Goal: Use online tool/utility: Utilize a website feature to perform a specific function

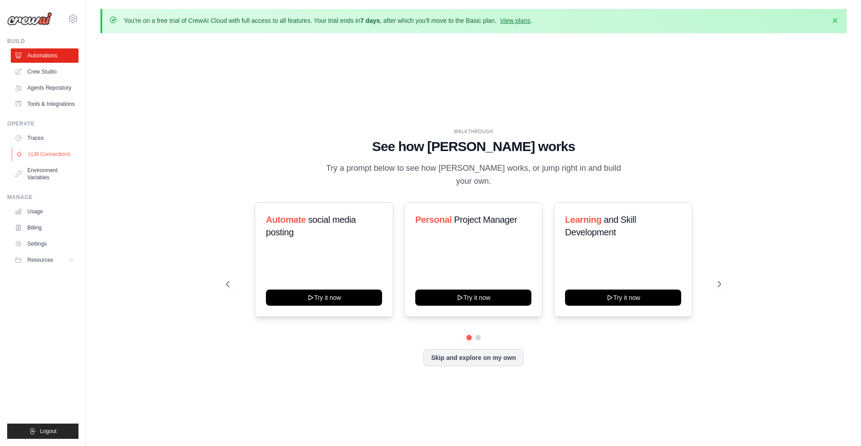
click at [52, 160] on link "LLM Connections" at bounding box center [46, 154] width 68 height 14
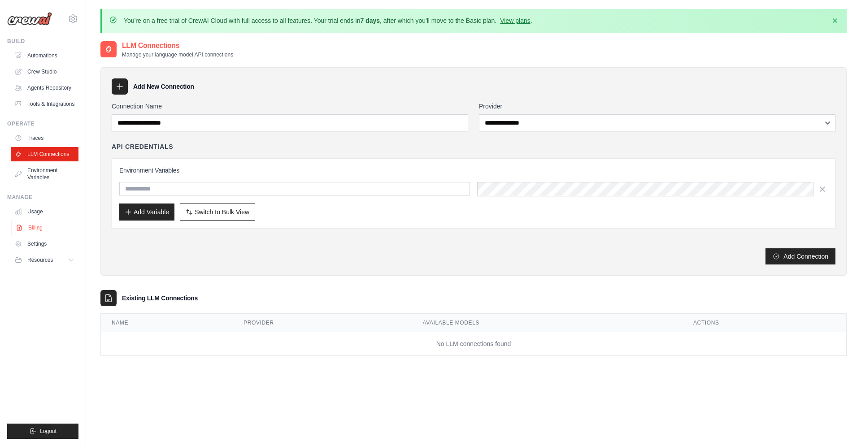
click at [36, 233] on link "Billing" at bounding box center [46, 228] width 68 height 14
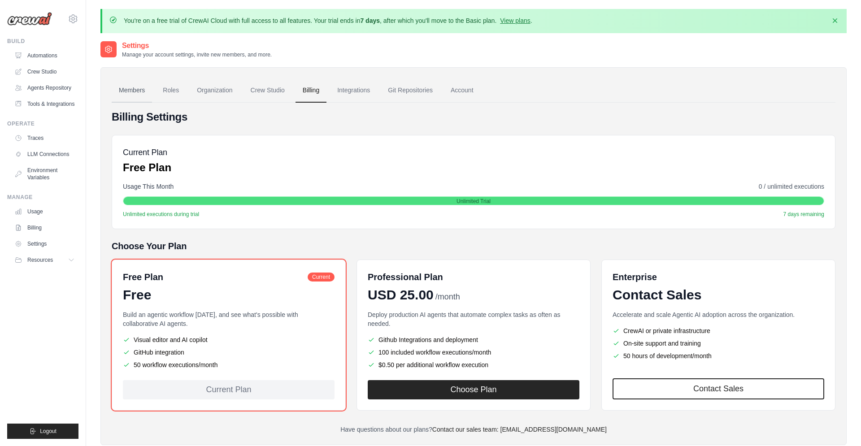
click at [135, 85] on link "Members" at bounding box center [132, 90] width 40 height 24
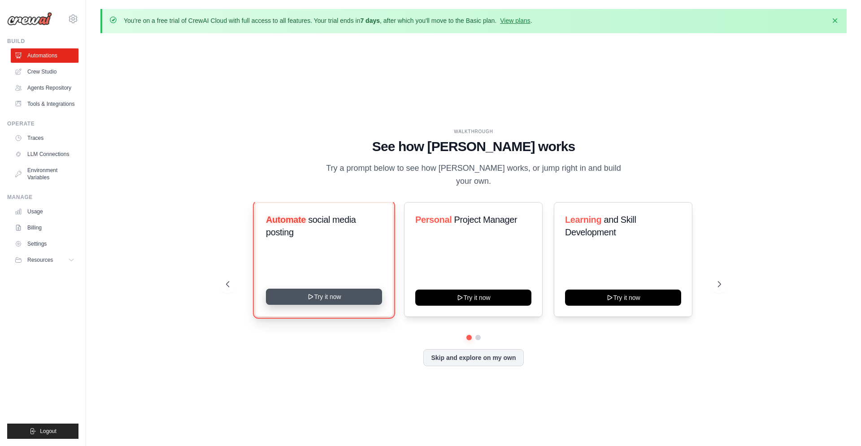
click at [292, 294] on button "Try it now" at bounding box center [324, 297] width 116 height 16
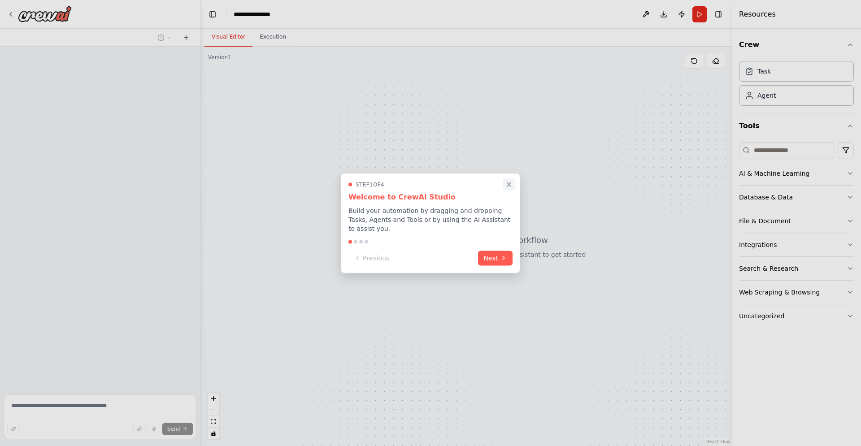
click at [509, 188] on icon "Close walkthrough" at bounding box center [509, 184] width 8 height 8
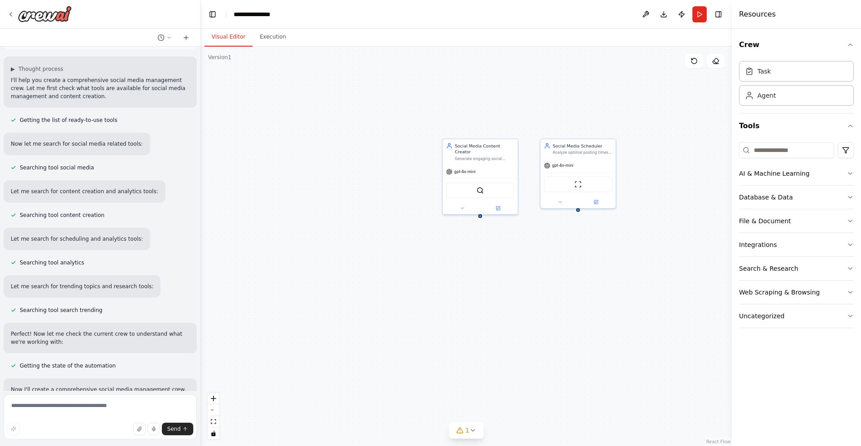
scroll to position [21, 0]
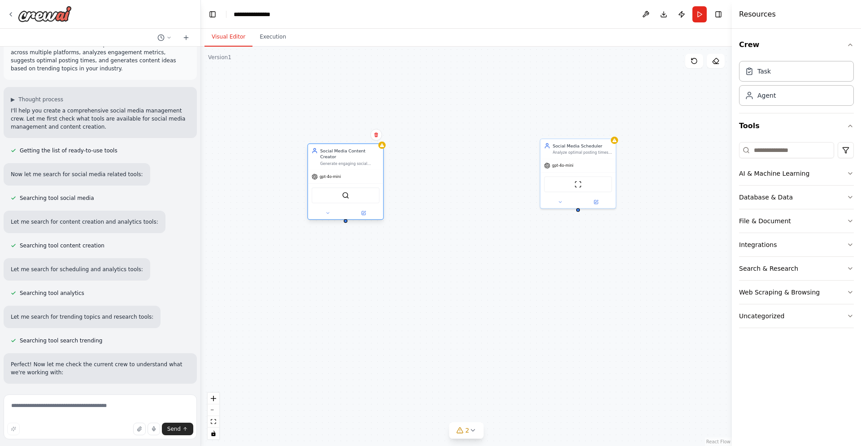
drag, startPoint x: 478, startPoint y: 187, endPoint x: 345, endPoint y: 195, distance: 133.3
click at [345, 195] on div "SerperDevTool" at bounding box center [346, 195] width 68 height 16
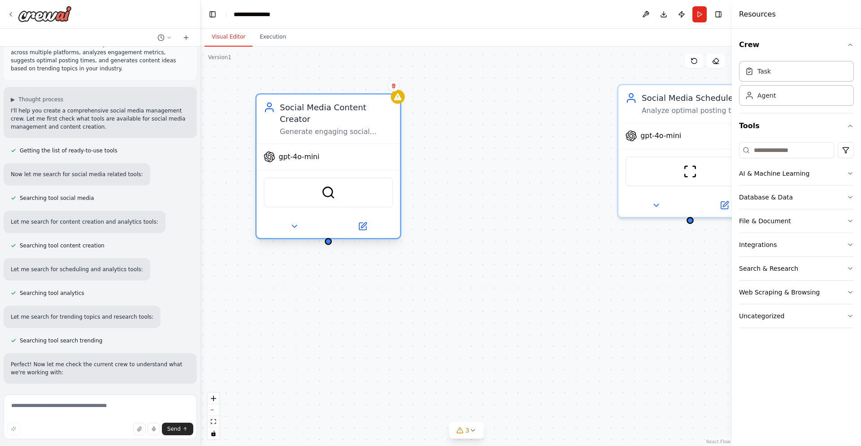
drag, startPoint x: 575, startPoint y: 167, endPoint x: 395, endPoint y: 180, distance: 180.2
click at [395, 180] on div "SerperDevTool" at bounding box center [327, 192] width 143 height 45
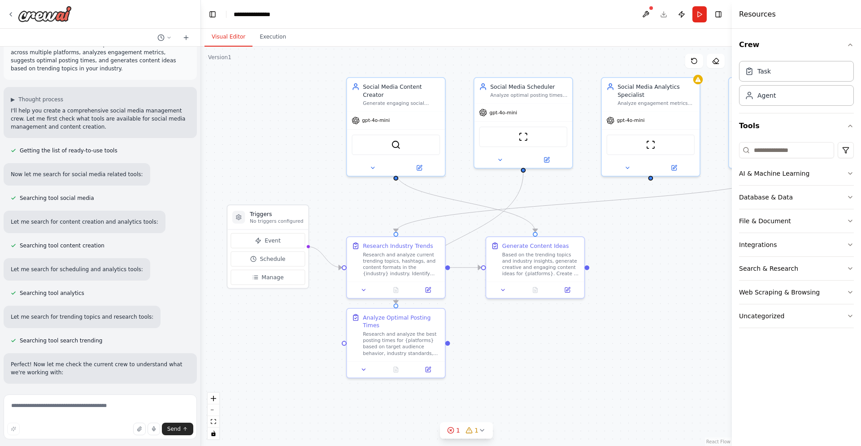
drag, startPoint x: 658, startPoint y: 405, endPoint x: 650, endPoint y: 346, distance: 59.3
click at [650, 346] on div ".deletable-edge-delete-btn { width: 20px; height: 20px; border: 0px solid #ffff…" at bounding box center [466, 246] width 531 height 399
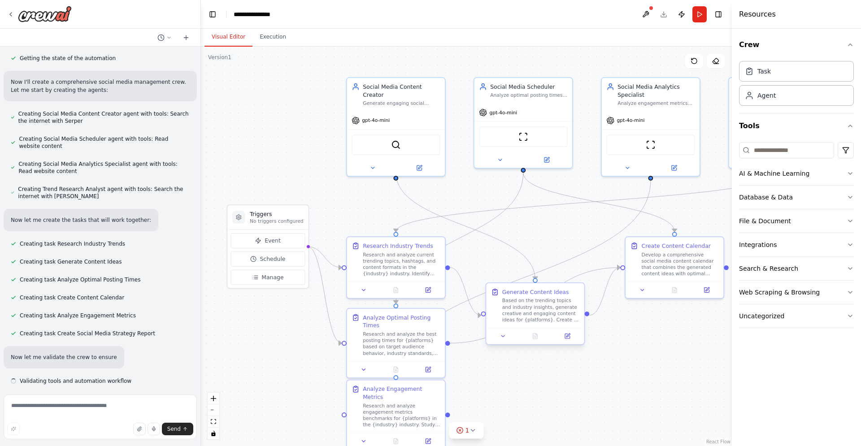
scroll to position [359, 0]
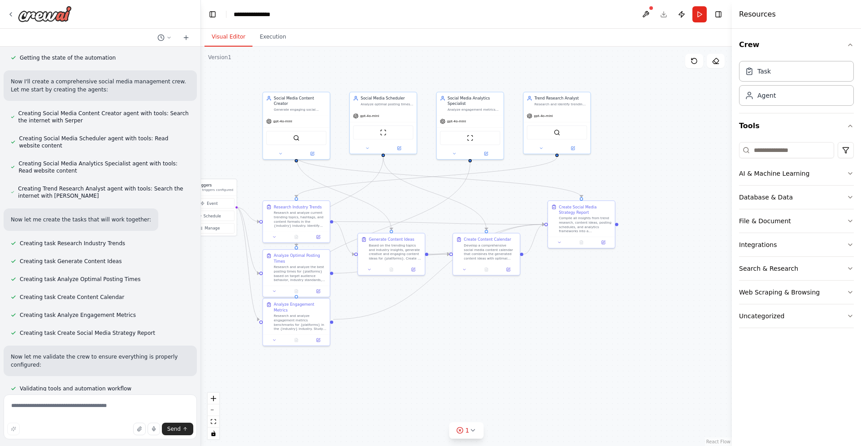
drag, startPoint x: 658, startPoint y: 410, endPoint x: 666, endPoint y: 336, distance: 74.3
click at [666, 336] on div ".deletable-edge-delete-btn { width: 20px; height: 20px; border: 0px solid #ffff…" at bounding box center [466, 246] width 531 height 399
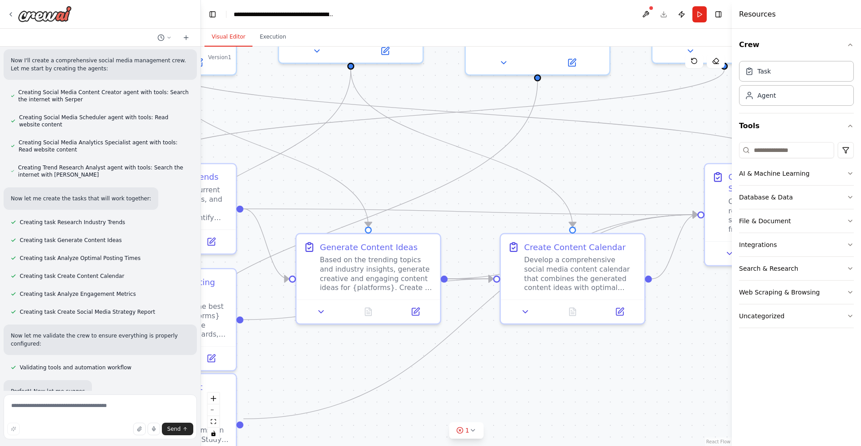
scroll to position [381, 0]
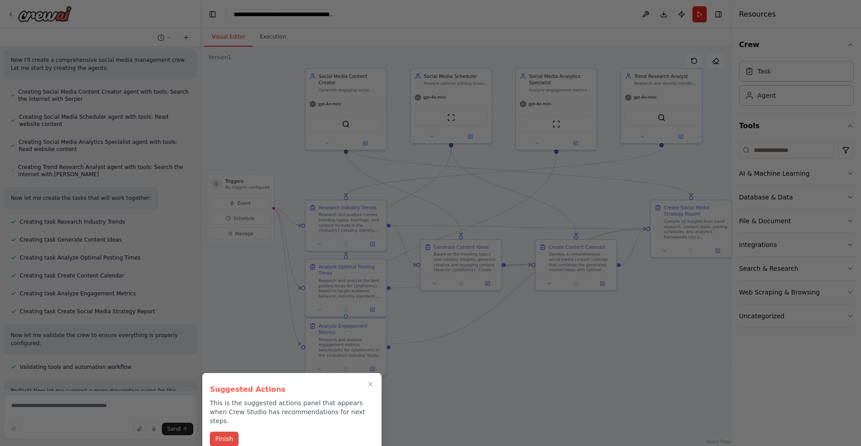
click at [227, 432] on button "Finish" at bounding box center [224, 439] width 29 height 15
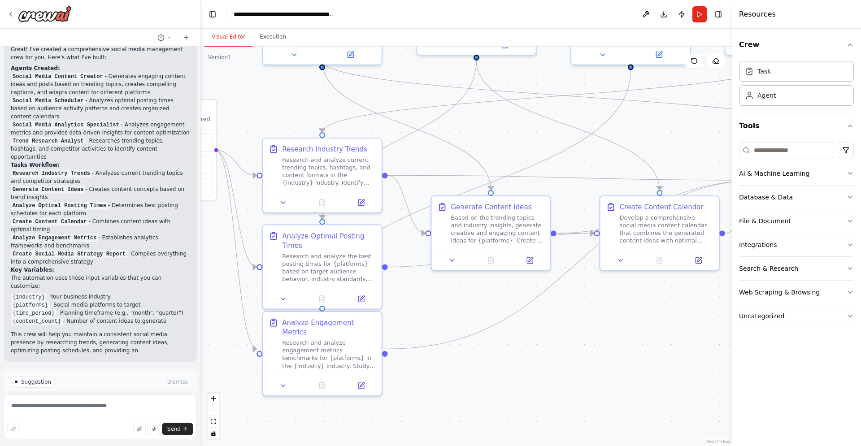
scroll to position [786, 0]
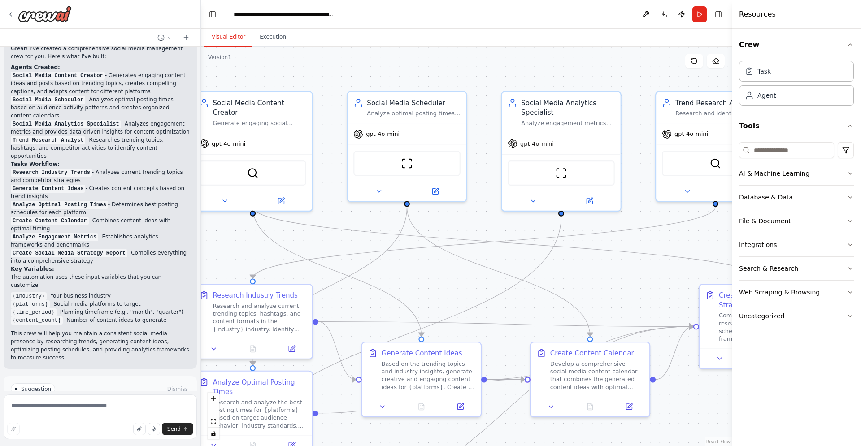
drag, startPoint x: 562, startPoint y: 275, endPoint x: 398, endPoint y: 272, distance: 163.2
click at [406, 273] on div ".deletable-edge-delete-btn { width: 20px; height: 20px; border: 0px solid #ffff…" at bounding box center [466, 246] width 531 height 399
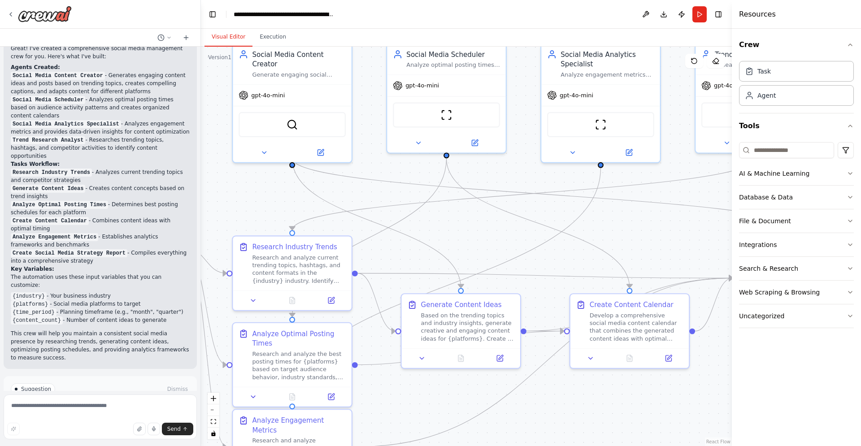
drag, startPoint x: 388, startPoint y: 269, endPoint x: 493, endPoint y: 227, distance: 113.4
click at [493, 227] on div ".deletable-edge-delete-btn { width: 20px; height: 20px; border: 0px solid #ffff…" at bounding box center [466, 246] width 531 height 399
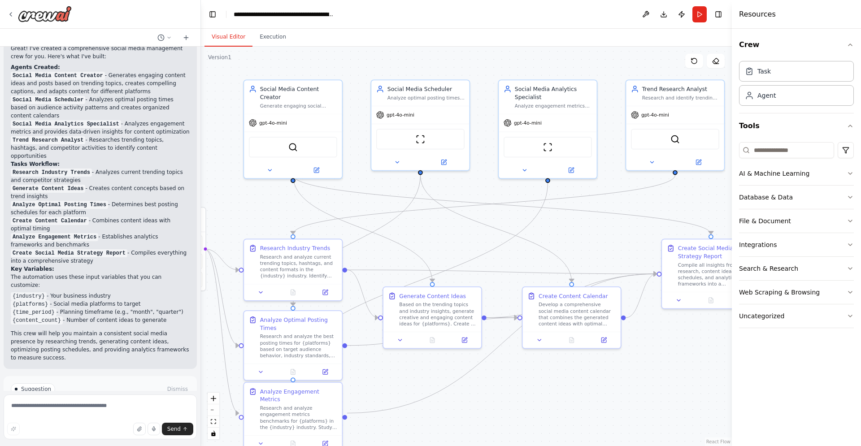
drag, startPoint x: 528, startPoint y: 399, endPoint x: 531, endPoint y: 395, distance: 5.7
click at [531, 395] on div ".deletable-edge-delete-btn { width: 20px; height: 20px; border: 0px solid #ffff…" at bounding box center [466, 246] width 531 height 399
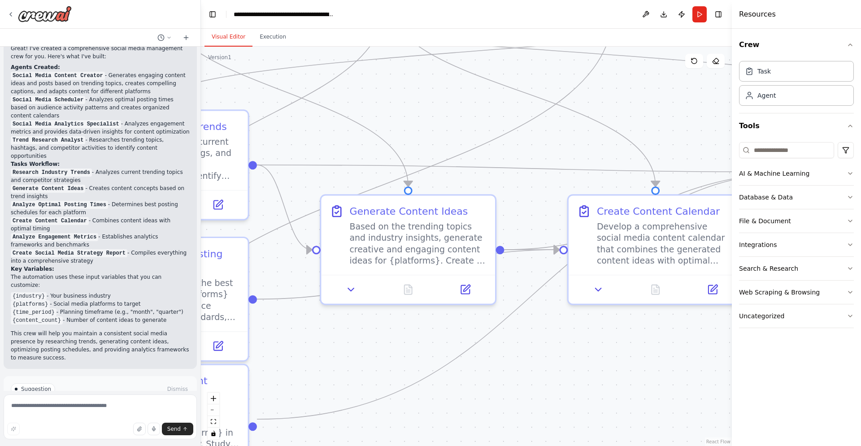
drag, startPoint x: 353, startPoint y: 347, endPoint x: 523, endPoint y: 335, distance: 169.8
click at [523, 335] on div ".deletable-edge-delete-btn { width: 20px; height: 20px; border: 0px solid #ffff…" at bounding box center [466, 246] width 531 height 399
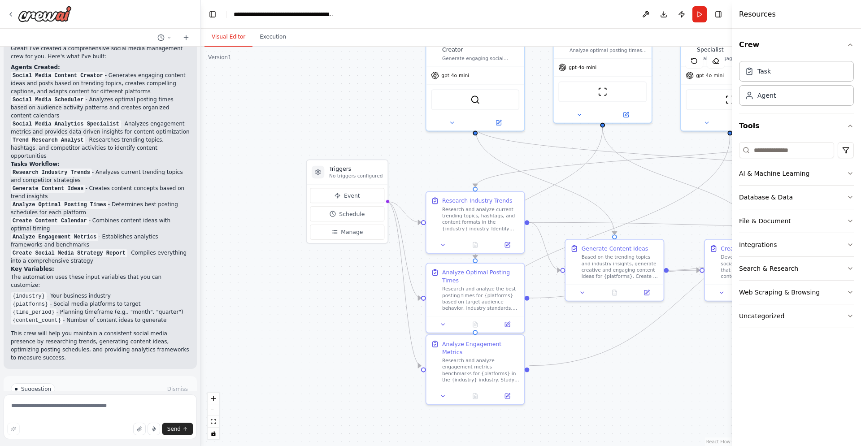
drag, startPoint x: 231, startPoint y: 303, endPoint x: 351, endPoint y: 307, distance: 120.6
click at [351, 307] on div ".deletable-edge-delete-btn { width: 20px; height: 20px; border: 0px solid #ffff…" at bounding box center [466, 246] width 531 height 399
click at [151, 420] on button "Run Automation" at bounding box center [100, 427] width 179 height 14
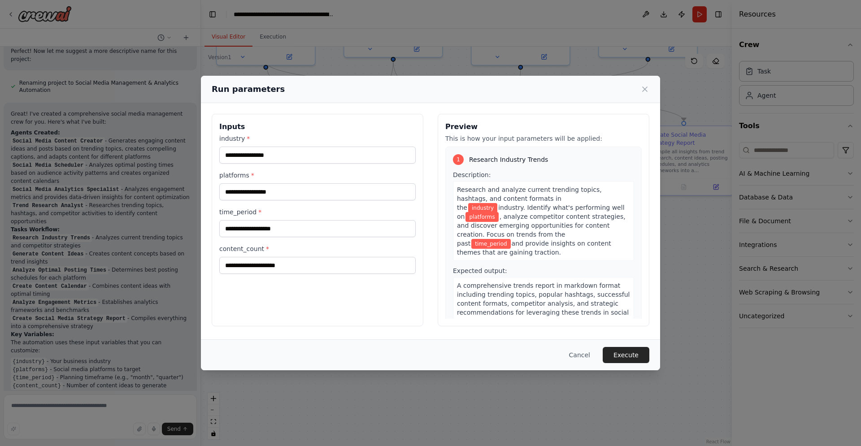
drag, startPoint x: 394, startPoint y: 302, endPoint x: 376, endPoint y: 320, distance: 25.4
click at [376, 320] on div ".deletable-edge-delete-btn { width: 20px; height: 20px; border: 0px solid #ffff…" at bounding box center [466, 246] width 531 height 399
click at [622, 354] on button "Execute" at bounding box center [625, 355] width 47 height 16
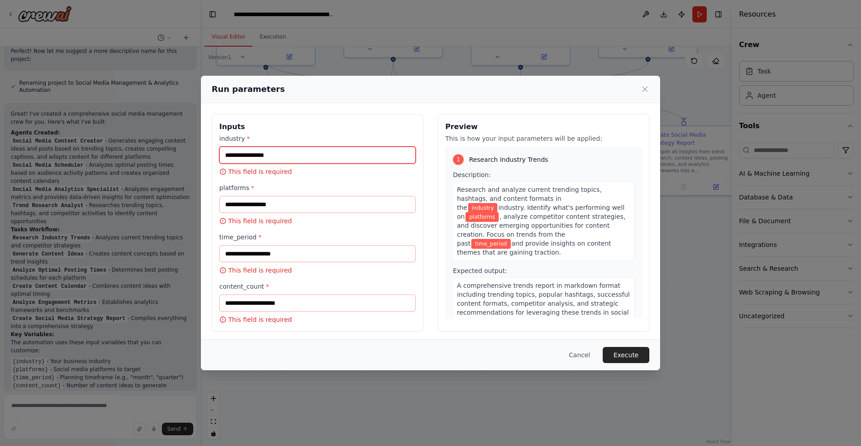
click at [285, 148] on input "industry *" at bounding box center [317, 155] width 196 height 17
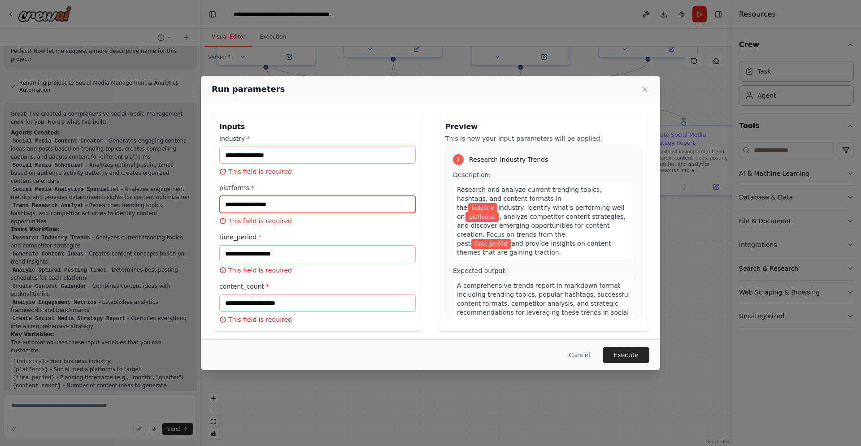
click at [281, 208] on input "platforms *" at bounding box center [317, 204] width 196 height 17
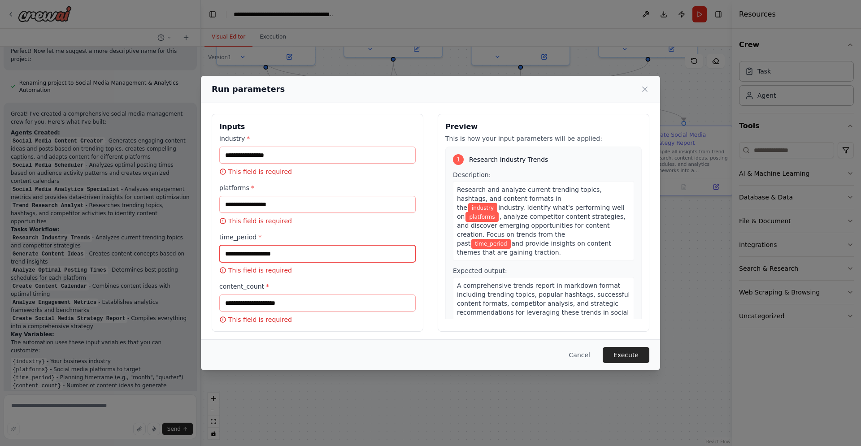
click at [313, 254] on input "time_period *" at bounding box center [317, 253] width 196 height 17
click at [588, 356] on button "Cancel" at bounding box center [579, 355] width 35 height 16
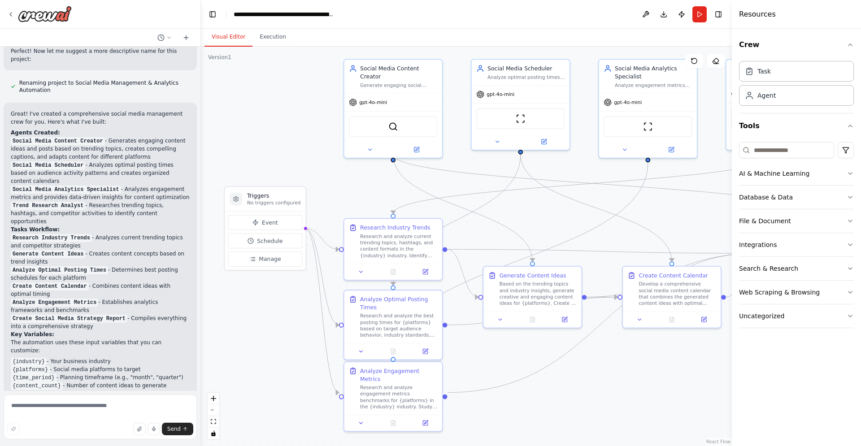
drag, startPoint x: 276, startPoint y: 277, endPoint x: 281, endPoint y: 323, distance: 46.4
click at [281, 323] on div ".deletable-edge-delete-btn { width: 20px; height: 20px; border: 0px solid #ffff…" at bounding box center [466, 246] width 531 height 399
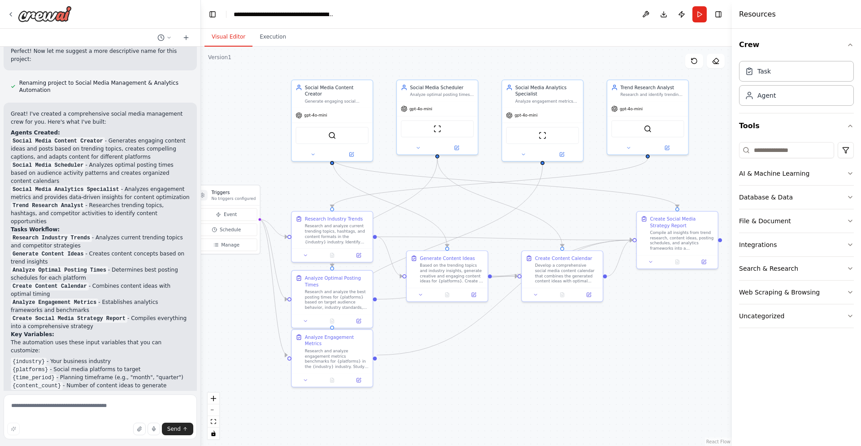
drag, startPoint x: 543, startPoint y: 434, endPoint x: 502, endPoint y: 384, distance: 65.2
click at [523, 403] on div ".deletable-edge-delete-btn { width: 20px; height: 20px; border: 0px solid #ffff…" at bounding box center [466, 246] width 531 height 399
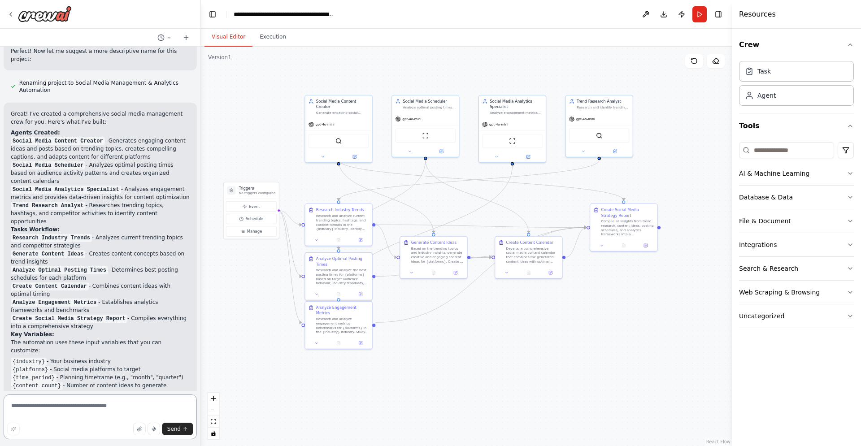
click at [109, 405] on textarea at bounding box center [100, 416] width 193 height 45
click at [430, 361] on div ".deletable-edge-delete-btn { width: 20px; height: 20px; border: 0px solid #ffff…" at bounding box center [466, 246] width 531 height 399
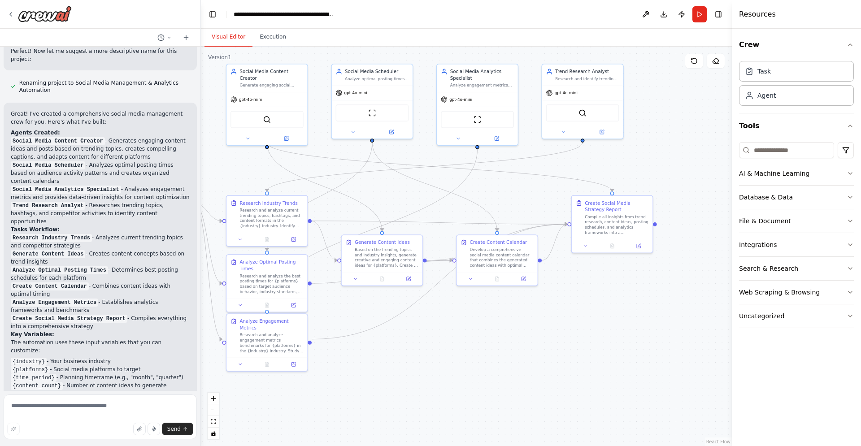
drag, startPoint x: 477, startPoint y: 430, endPoint x: 554, endPoint y: 425, distance: 76.8
click at [554, 425] on div ".deletable-edge-delete-btn { width: 20px; height: 20px; border: 0px solid #ffff…" at bounding box center [466, 246] width 531 height 399
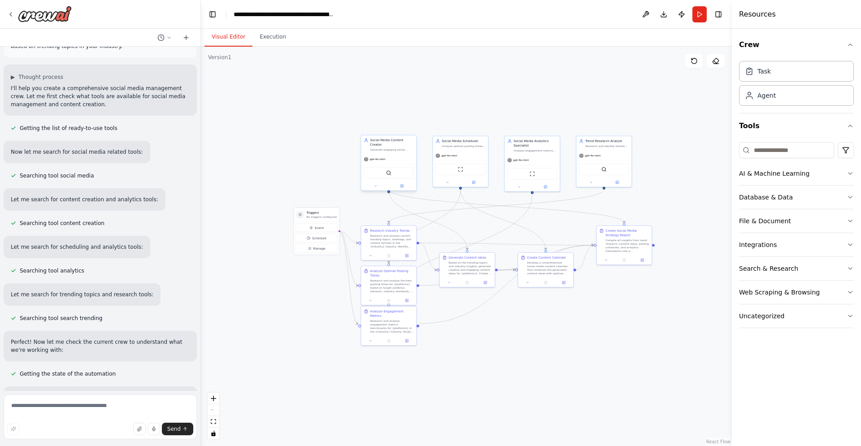
scroll to position [0, 0]
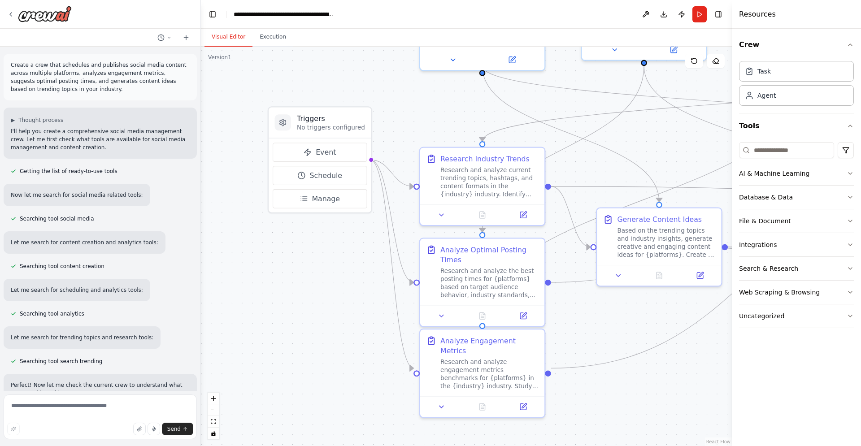
drag, startPoint x: 284, startPoint y: 300, endPoint x: 318, endPoint y: 328, distance: 44.2
click at [318, 328] on div ".deletable-edge-delete-btn { width: 20px; height: 20px; border: 0px solid #ffff…" at bounding box center [466, 246] width 531 height 399
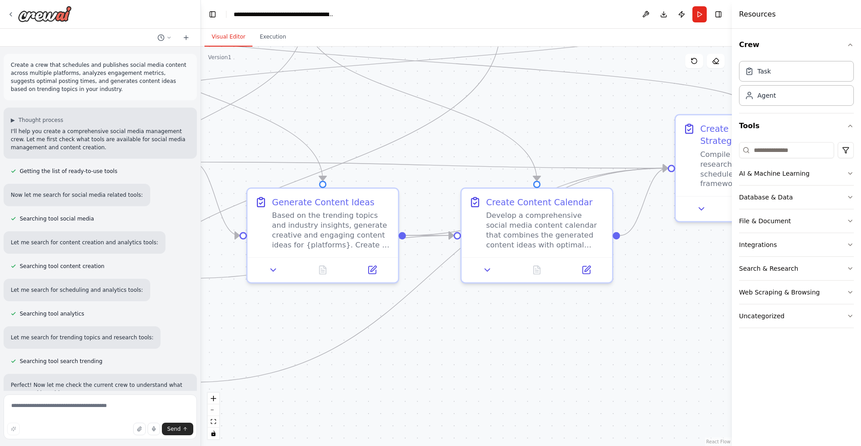
drag, startPoint x: 565, startPoint y: 326, endPoint x: 436, endPoint y: 321, distance: 129.6
click at [436, 321] on div ".deletable-edge-delete-btn { width: 20px; height: 20px; border: 0px solid #ffff…" at bounding box center [466, 246] width 531 height 399
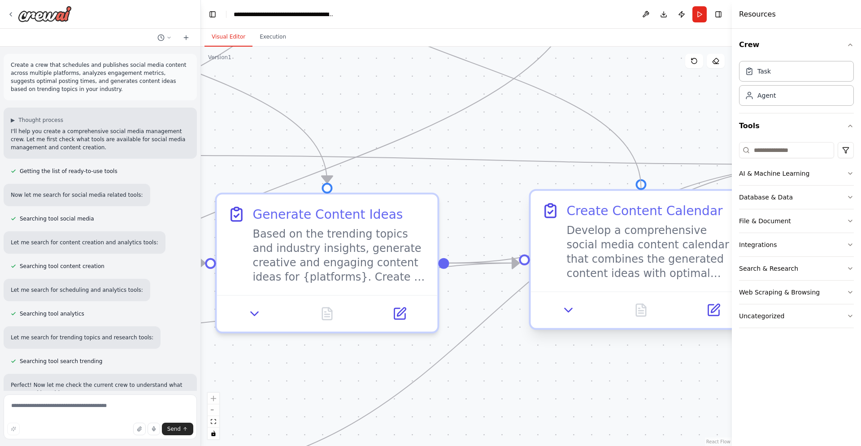
drag, startPoint x: 454, startPoint y: 179, endPoint x: 642, endPoint y: 183, distance: 187.8
click at [604, 183] on div ".deletable-edge-delete-btn { width: 20px; height: 20px; border: 0px solid #ffff…" at bounding box center [72, 36] width 1061 height 799
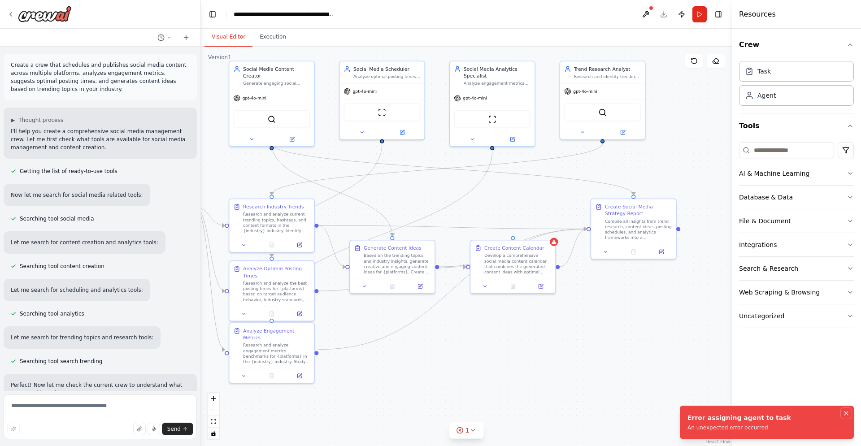
click at [846, 415] on icon "Notifications (F8)" at bounding box center [845, 413] width 7 height 7
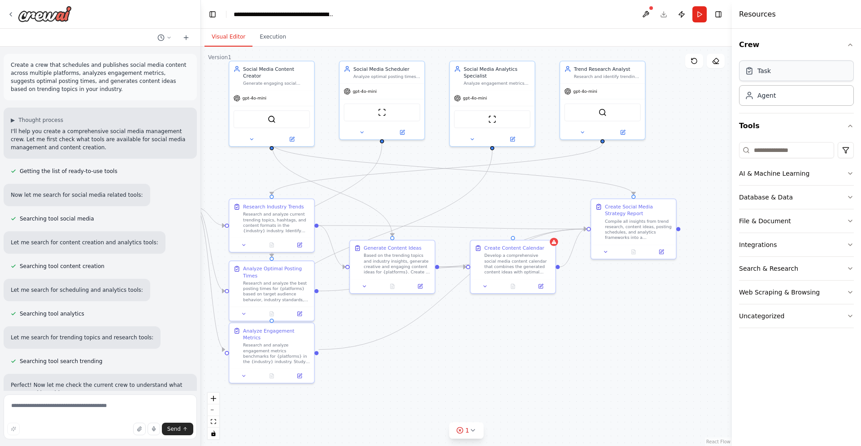
click at [779, 75] on div "Task" at bounding box center [796, 71] width 115 height 21
click at [769, 94] on div "Agent" at bounding box center [766, 95] width 18 height 9
click at [764, 169] on button "AI & Machine Learning" at bounding box center [796, 173] width 115 height 23
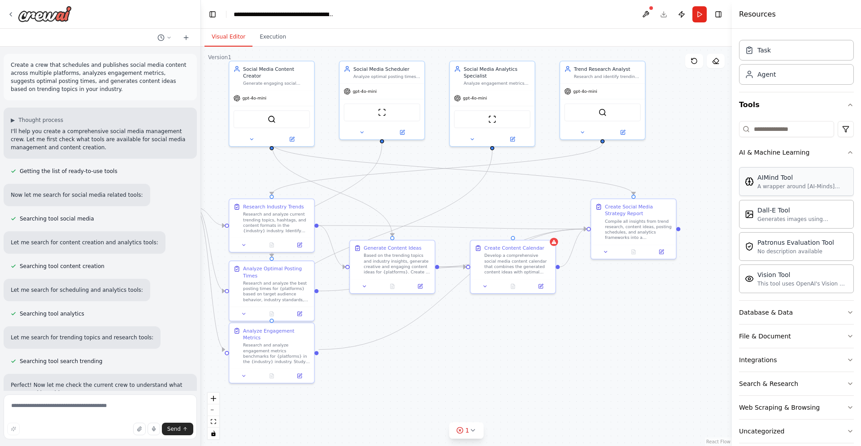
scroll to position [33, 0]
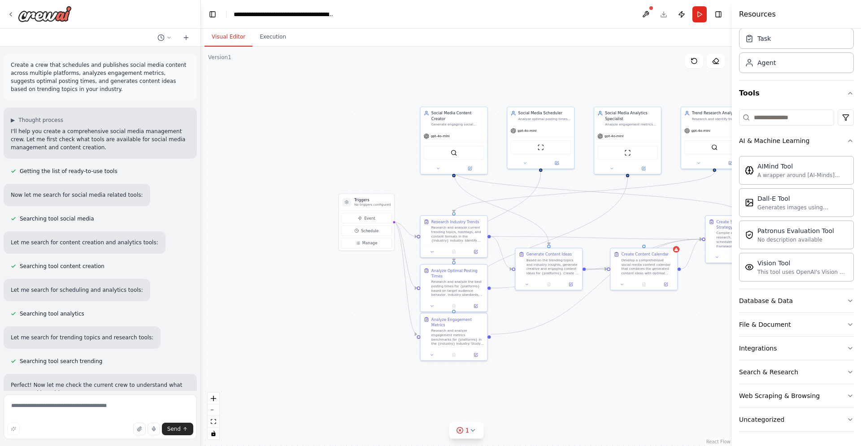
drag, startPoint x: 374, startPoint y: 378, endPoint x: 553, endPoint y: 372, distance: 178.9
click at [561, 378] on div ".deletable-edge-delete-btn { width: 20px; height: 20px; border: 0px solid #ffff…" at bounding box center [466, 246] width 531 height 399
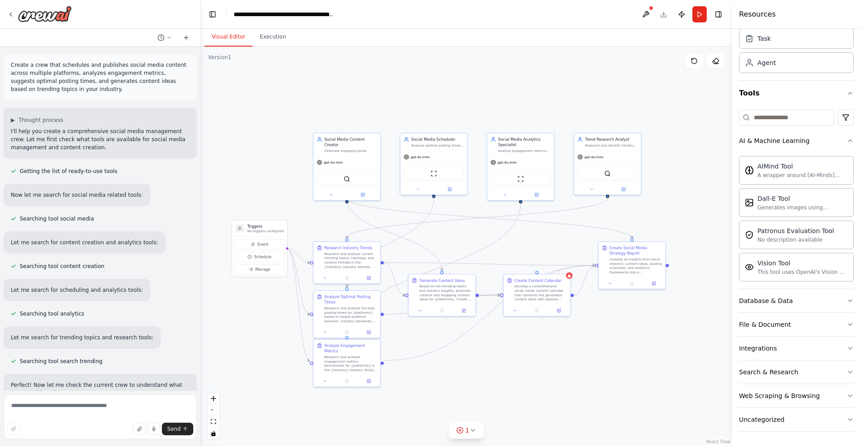
drag, startPoint x: 348, startPoint y: 404, endPoint x: 299, endPoint y: 407, distance: 48.9
click at [299, 407] on div ".deletable-edge-delete-btn { width: 20px; height: 20px; border: 0px solid #ffff…" at bounding box center [466, 246] width 531 height 399
